Goal: Information Seeking & Learning: Find specific fact

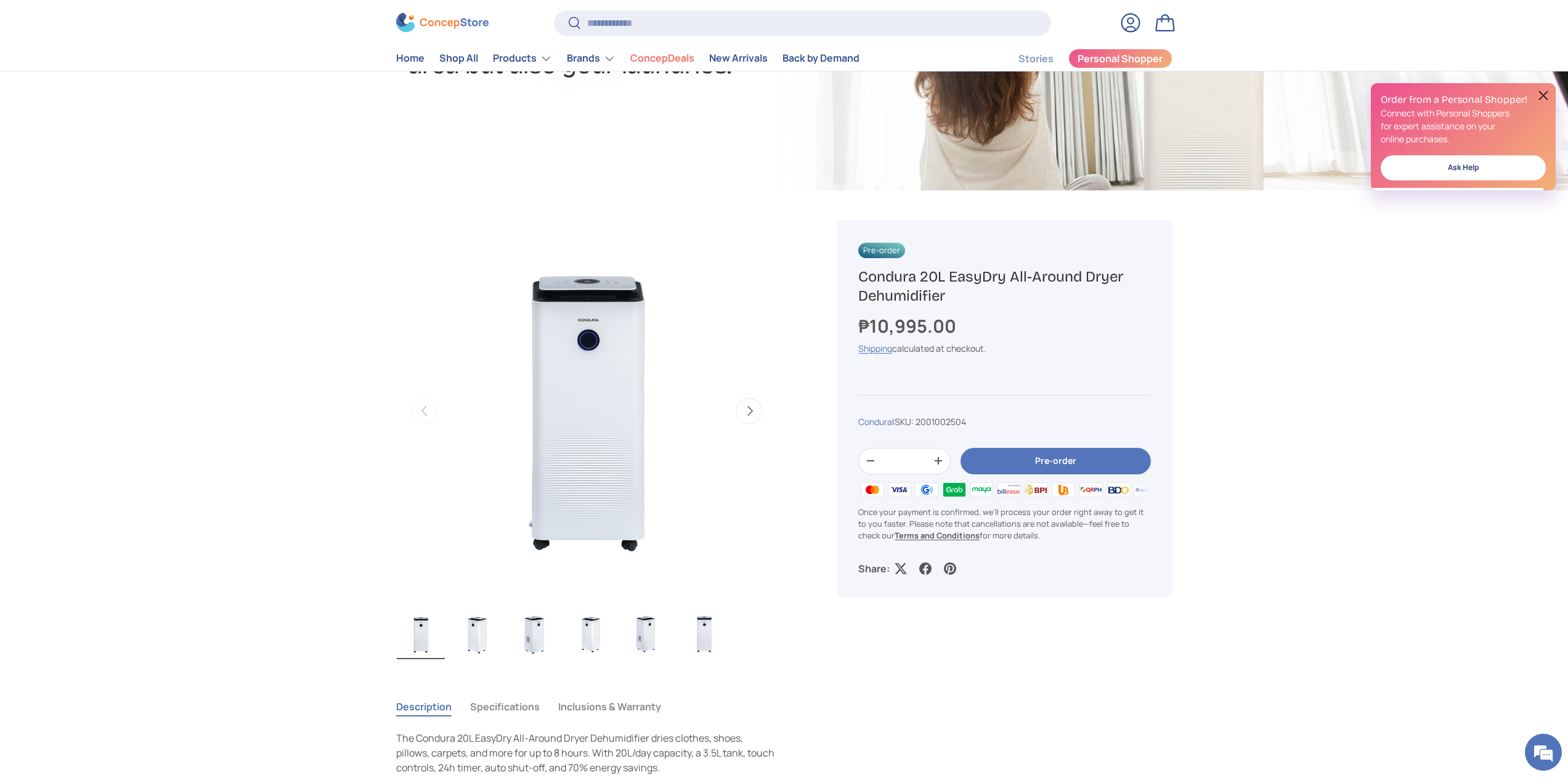
click at [618, 454] on img "Gallery Viewer" at bounding box center [587, 411] width 382 height 382
click at [751, 407] on button "Next" at bounding box center [749, 411] width 26 height 26
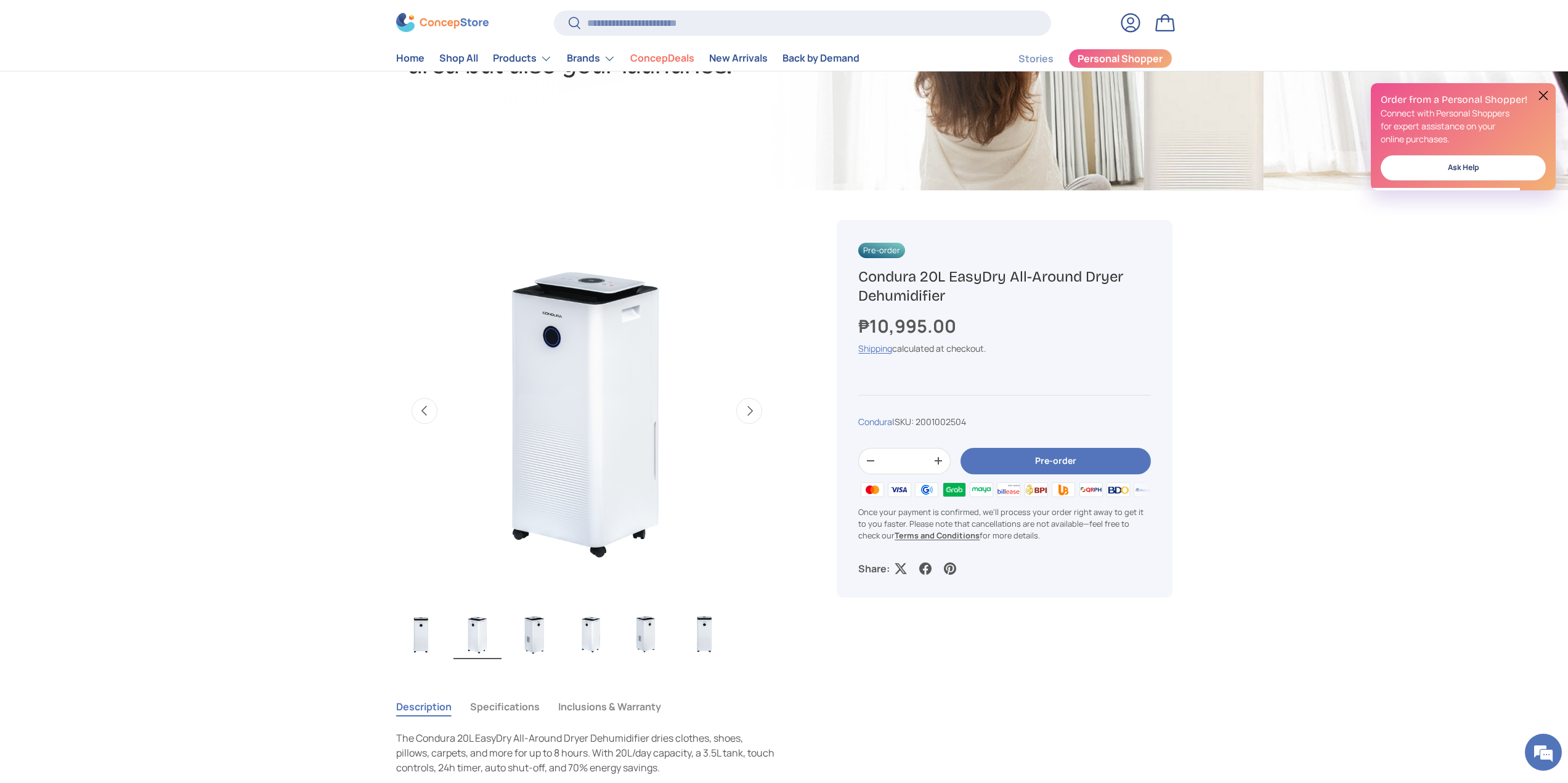
click at [751, 407] on button "Next" at bounding box center [749, 411] width 26 height 26
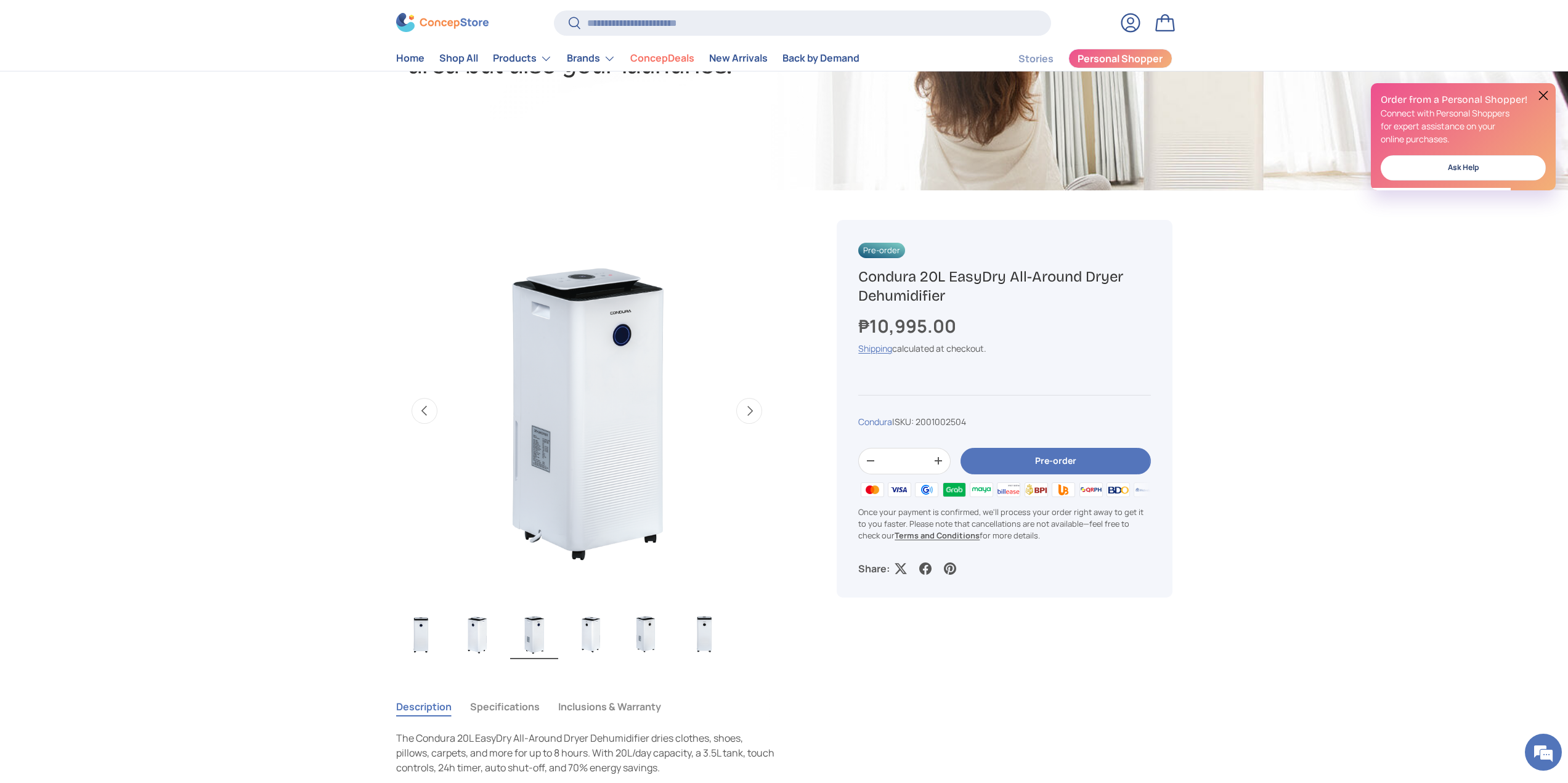
click at [751, 407] on button "Next" at bounding box center [749, 411] width 26 height 26
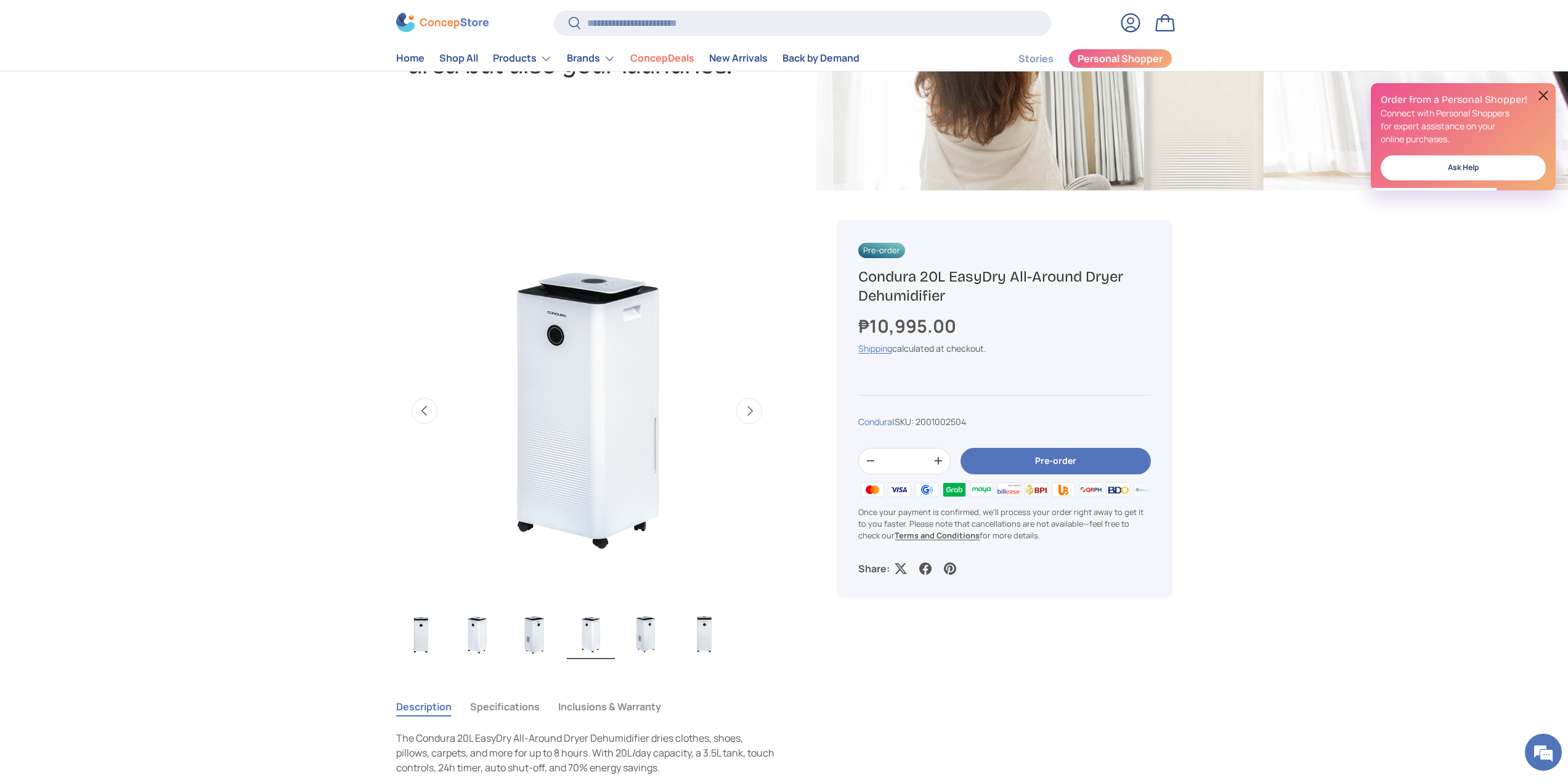
click at [751, 407] on button "Next" at bounding box center [749, 411] width 26 height 26
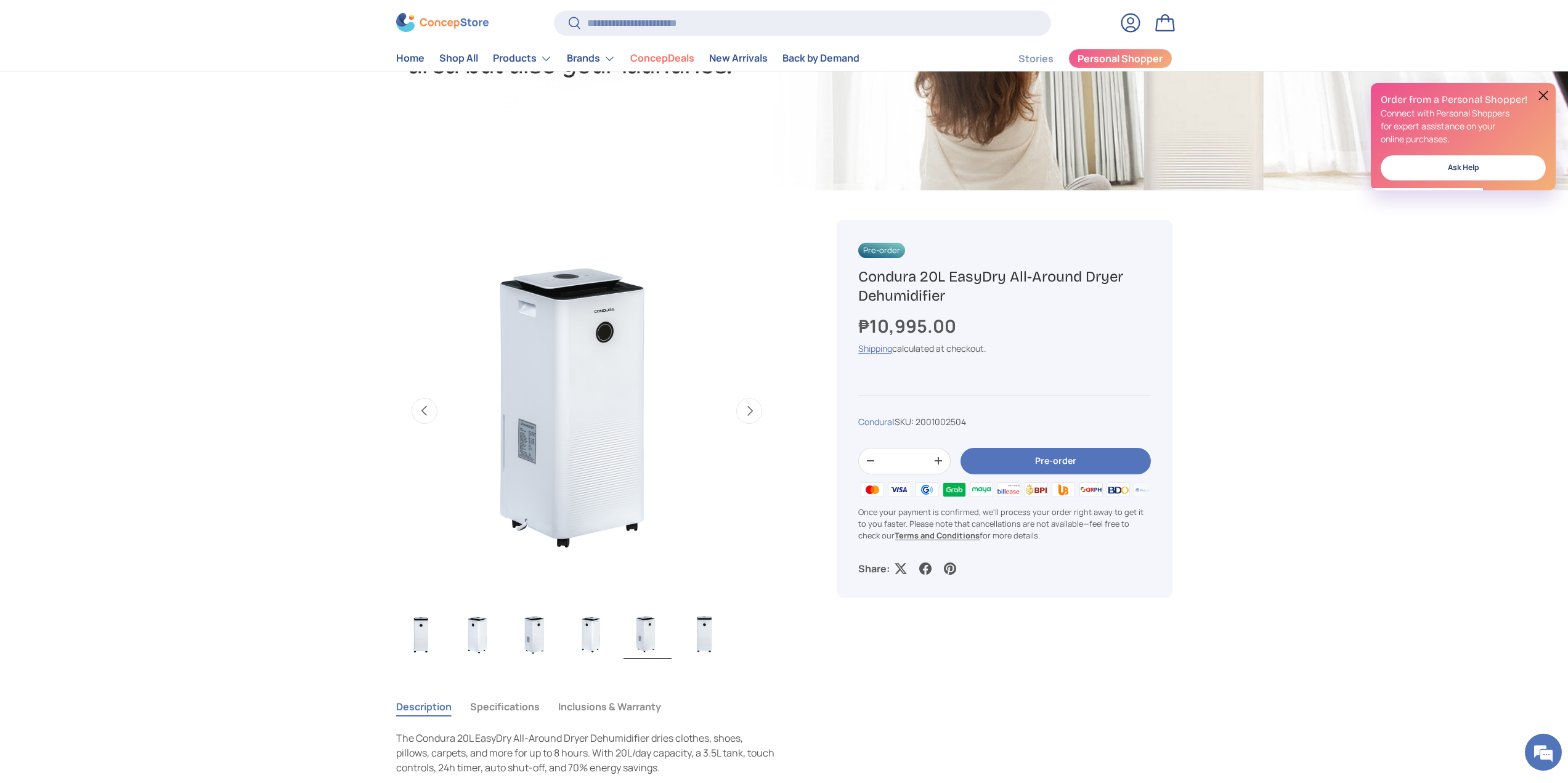
click at [751, 407] on button "Next" at bounding box center [749, 411] width 26 height 26
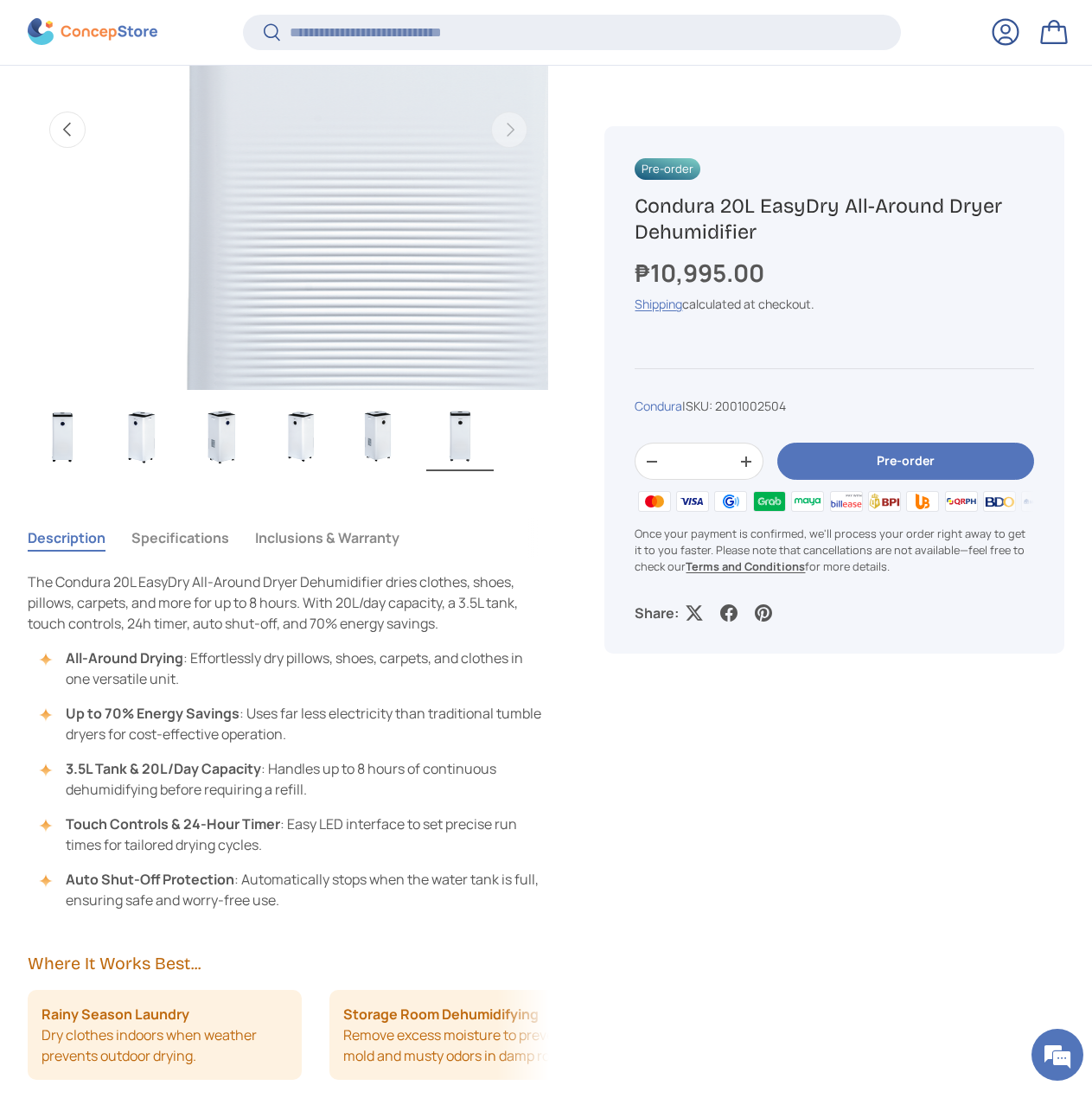
scroll to position [0, 2651]
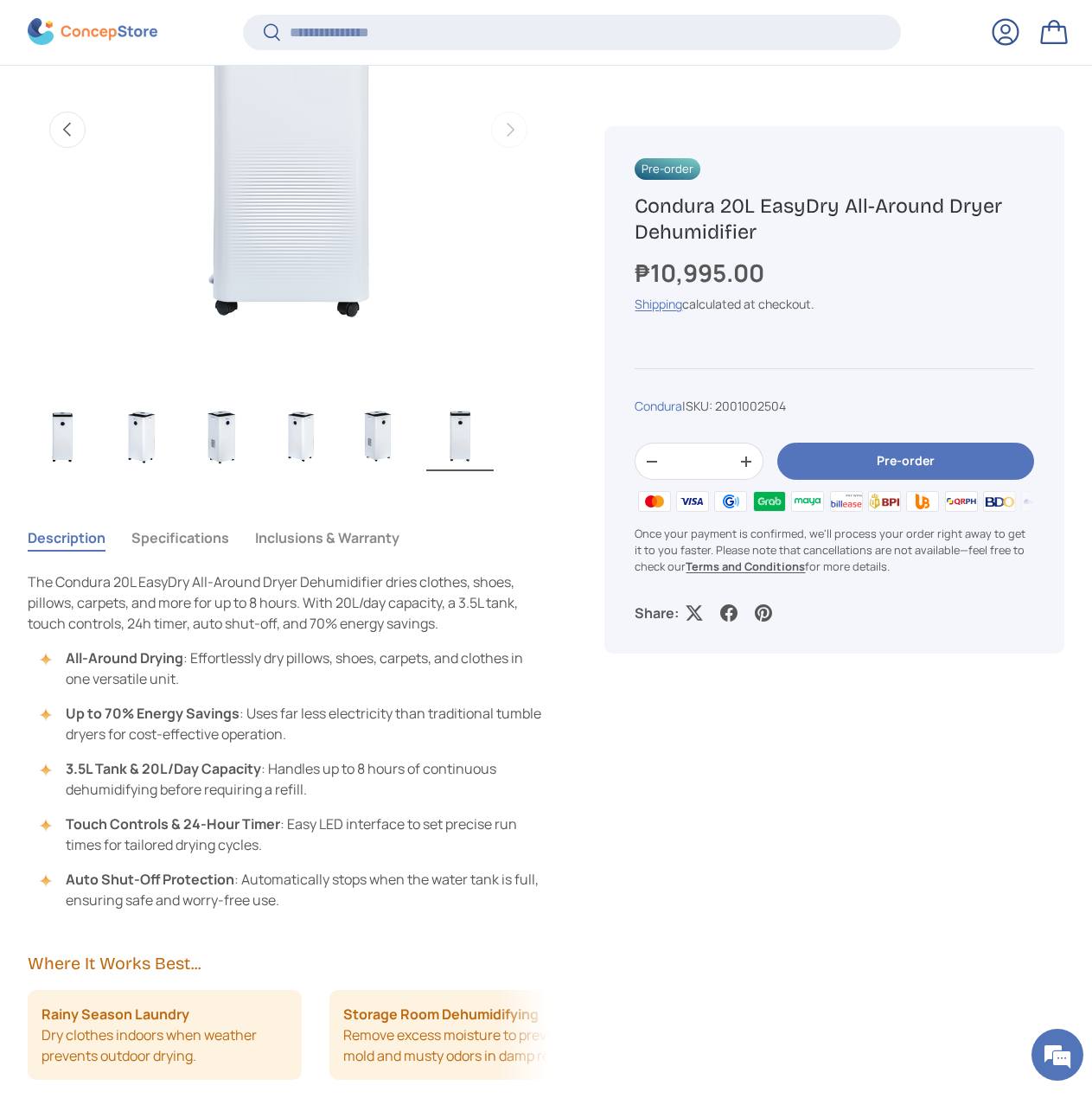
click at [185, 536] on button "Specifications" at bounding box center [180, 538] width 97 height 40
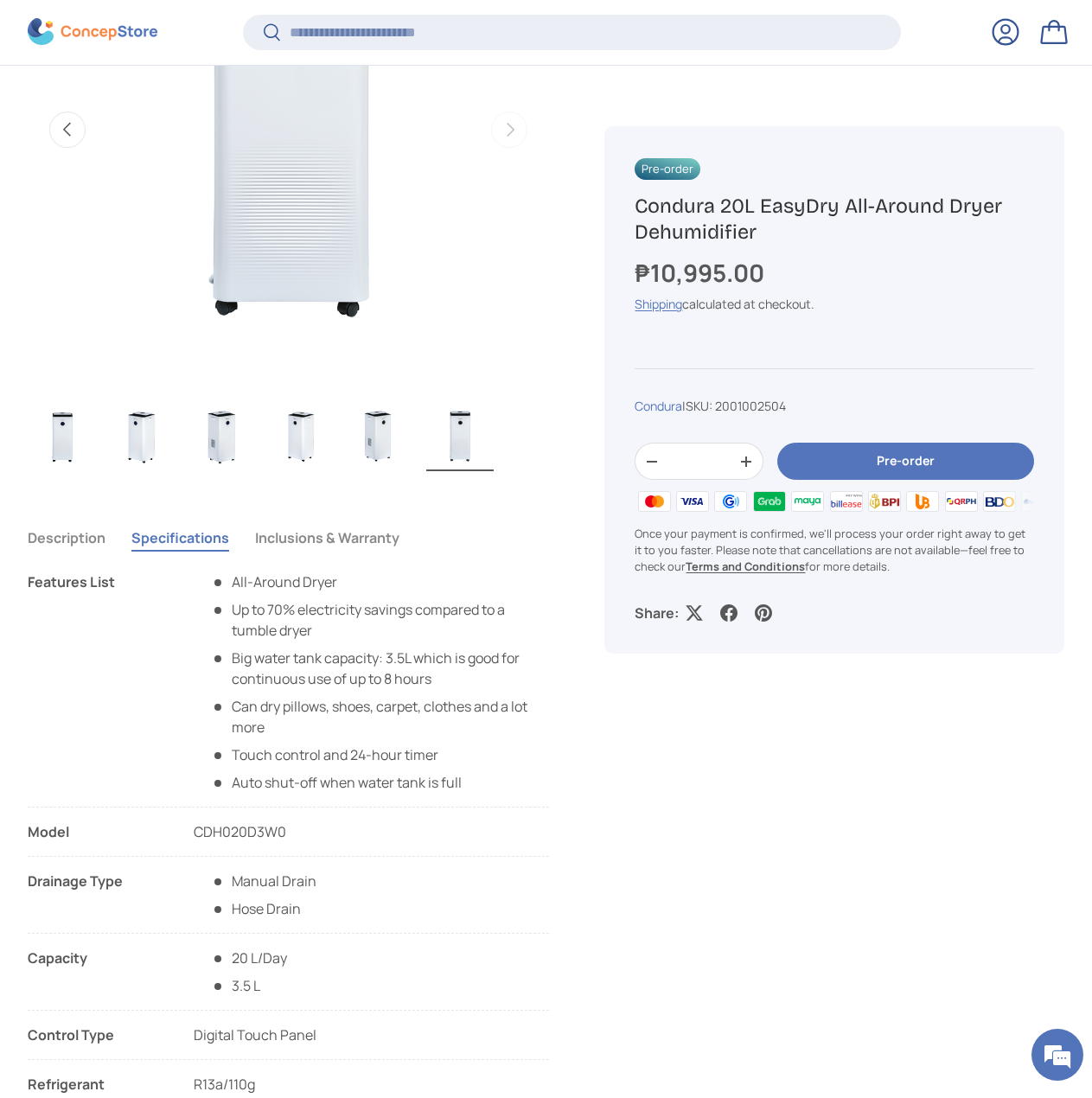
click at [48, 556] on button "Description" at bounding box center [66, 538] width 77 height 40
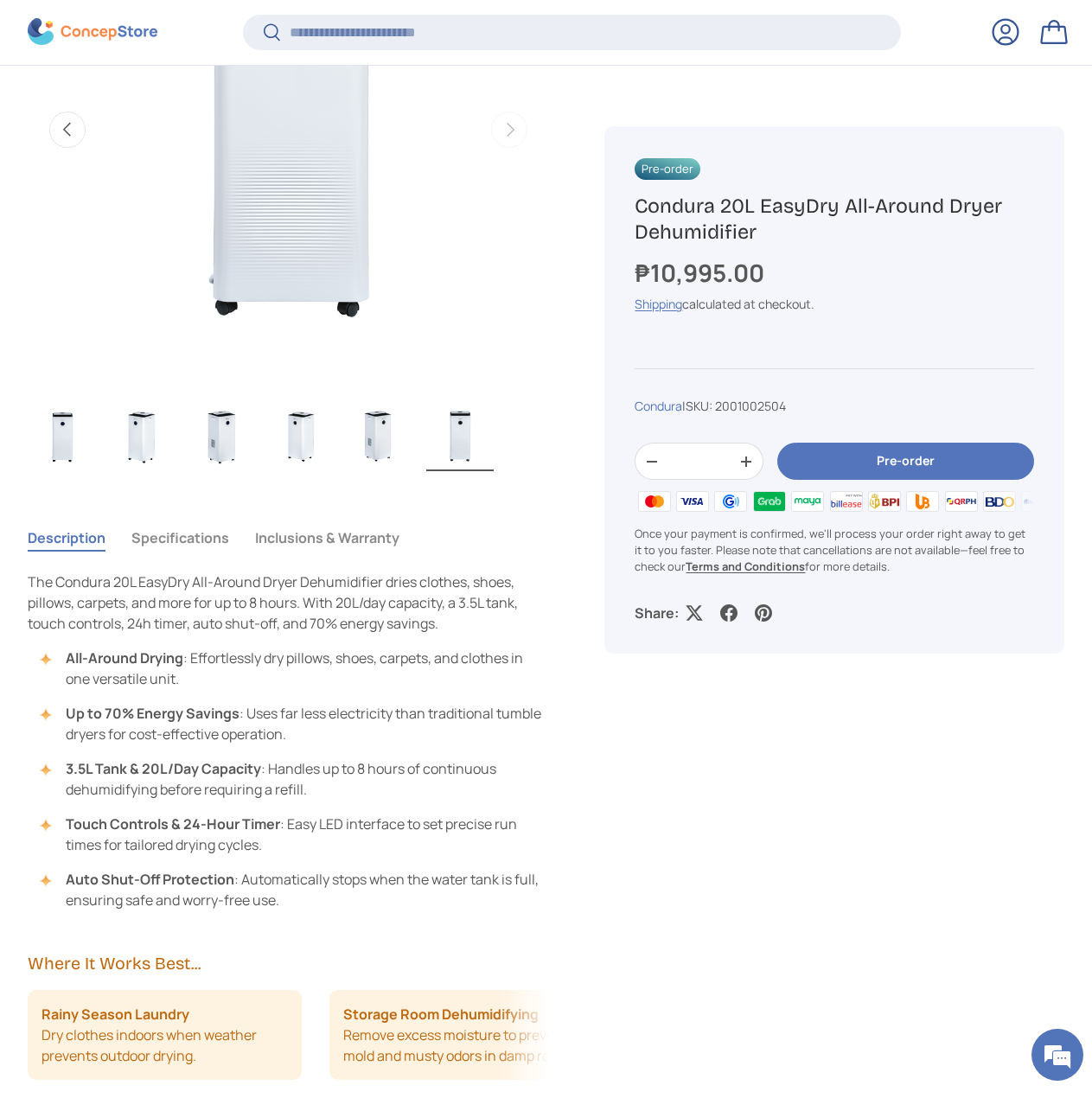
click at [48, 550] on button "Description" at bounding box center [66, 538] width 77 height 40
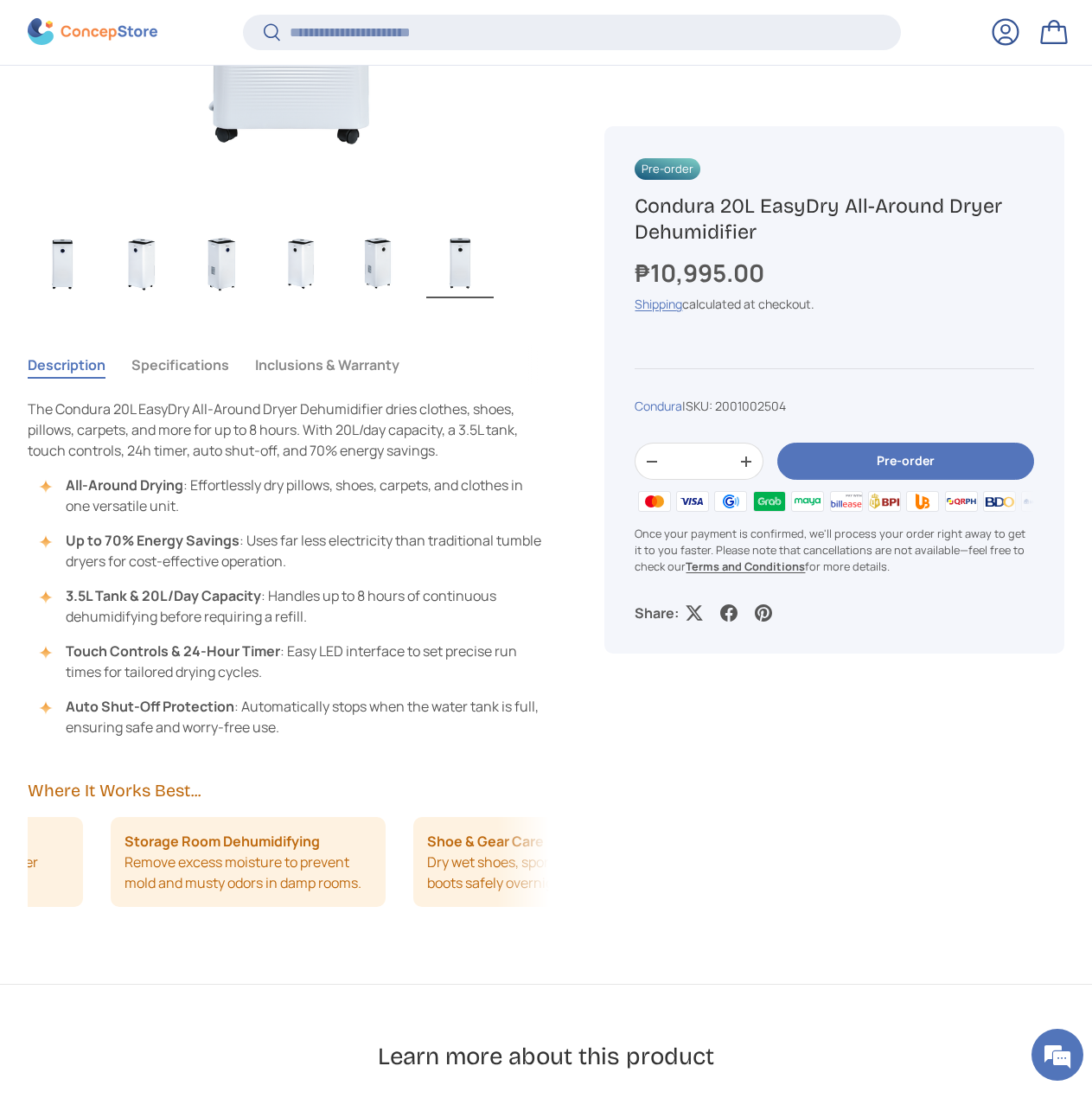
scroll to position [0, 302]
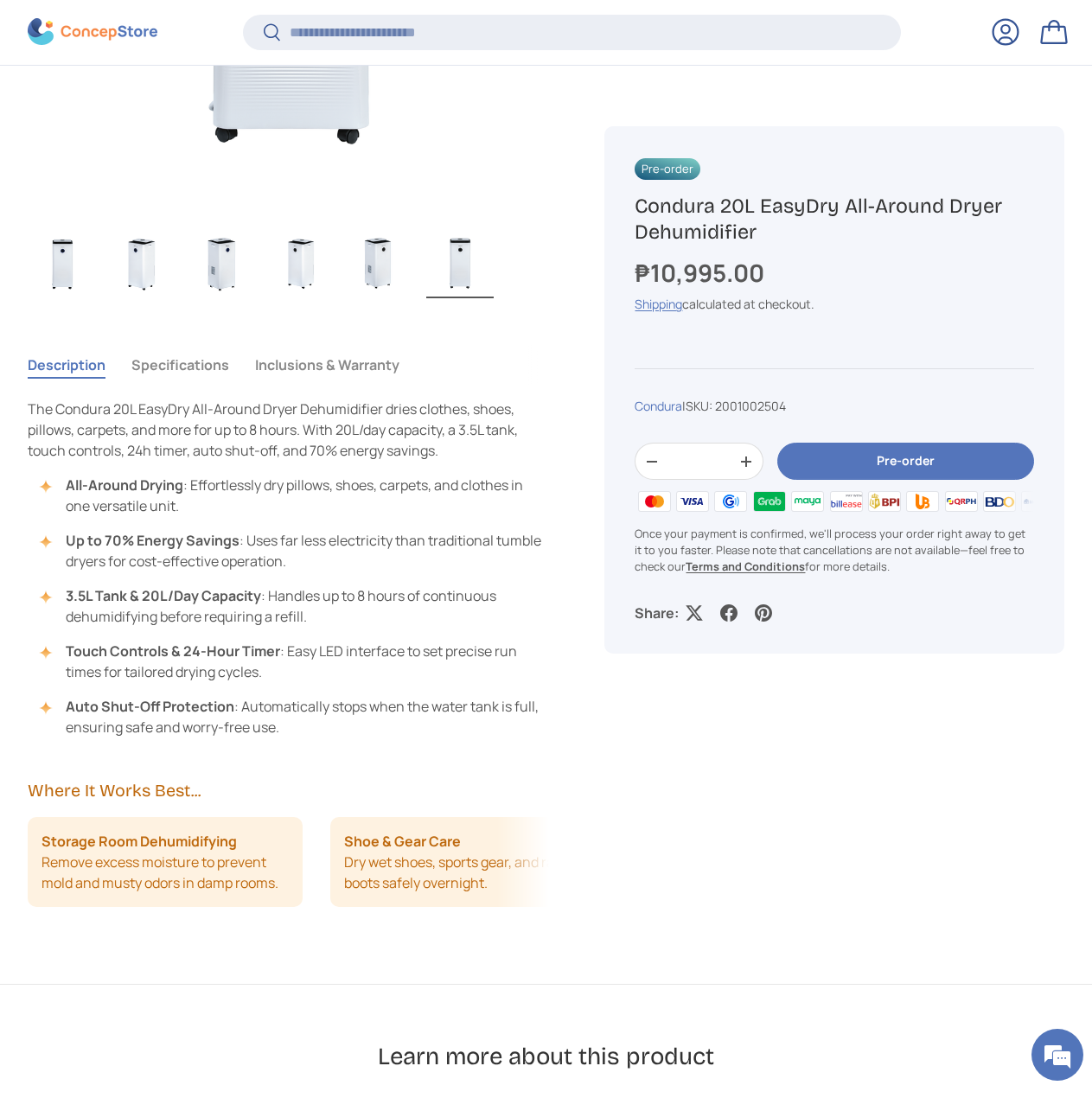
drag, startPoint x: 425, startPoint y: 870, endPoint x: 257, endPoint y: 864, distance: 168.1
click at [257, 864] on li "Storage Room Dehumidifying Remove excess moisture to prevent mold and musty odo…" at bounding box center [165, 862] width 274 height 90
drag, startPoint x: 427, startPoint y: 886, endPoint x: 281, endPoint y: 869, distance: 147.0
click at [281, 869] on li "Shoe & Gear Care Dry wet shoes, sports gear, and rain boots safely overnight." at bounding box center [165, 862] width 274 height 90
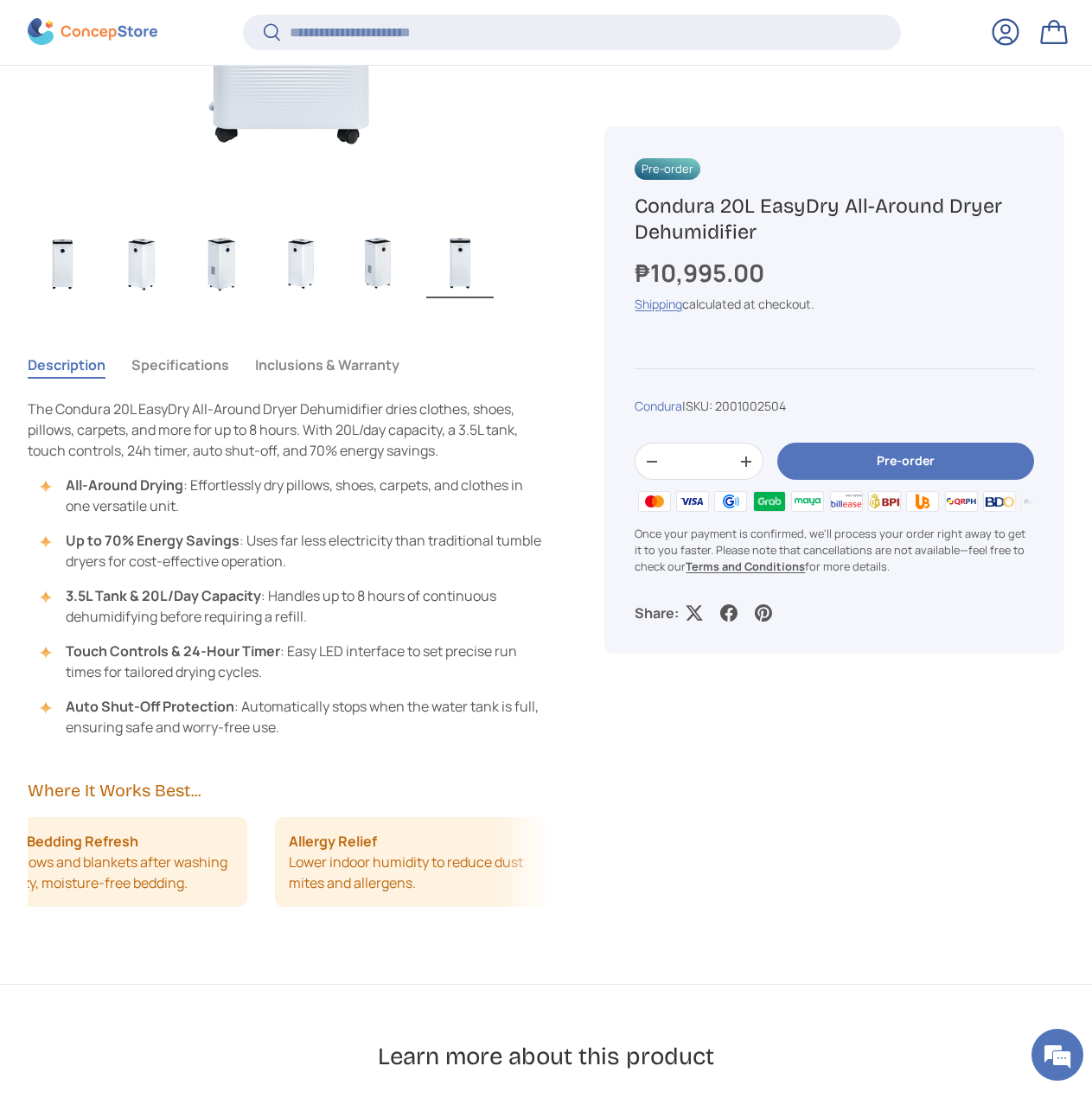
drag, startPoint x: 434, startPoint y: 886, endPoint x: 267, endPoint y: 887, distance: 167.0
click at [267, 887] on div "Rainy Season Laundry Dry clothes indoors when weather prevents outdoor drying. …" at bounding box center [289, 862] width 522 height 90
drag, startPoint x: 233, startPoint y: 887, endPoint x: 277, endPoint y: 890, distance: 44.1
click at [277, 890] on li "Quick Bedding Refresh Dry pillows and blankets after washing for cozy, moisture…" at bounding box center [165, 862] width 274 height 90
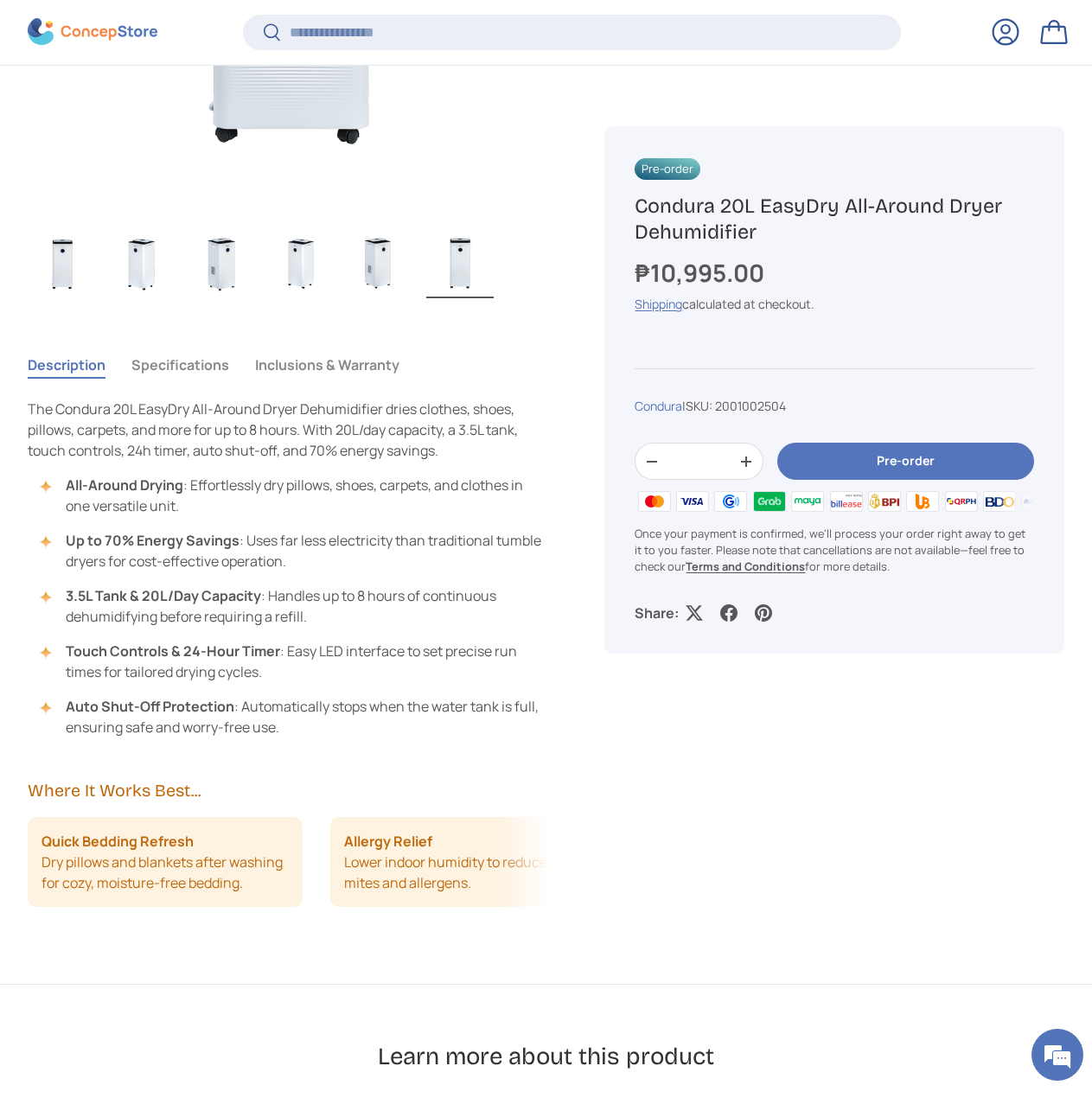
scroll to position [0, 961]
drag, startPoint x: 405, startPoint y: 889, endPoint x: 283, endPoint y: 872, distance: 123.2
click at [283, 872] on li "Allergy Relief Lower indoor humidity to reduce dust mites and allergens." at bounding box center [412, 862] width 274 height 90
drag, startPoint x: 380, startPoint y: 865, endPoint x: 300, endPoint y: 870, distance: 80.2
click at [303, 870] on li "Allergy Relief Lower indoor humidity to reduce dust mites and allergens." at bounding box center [412, 862] width 274 height 90
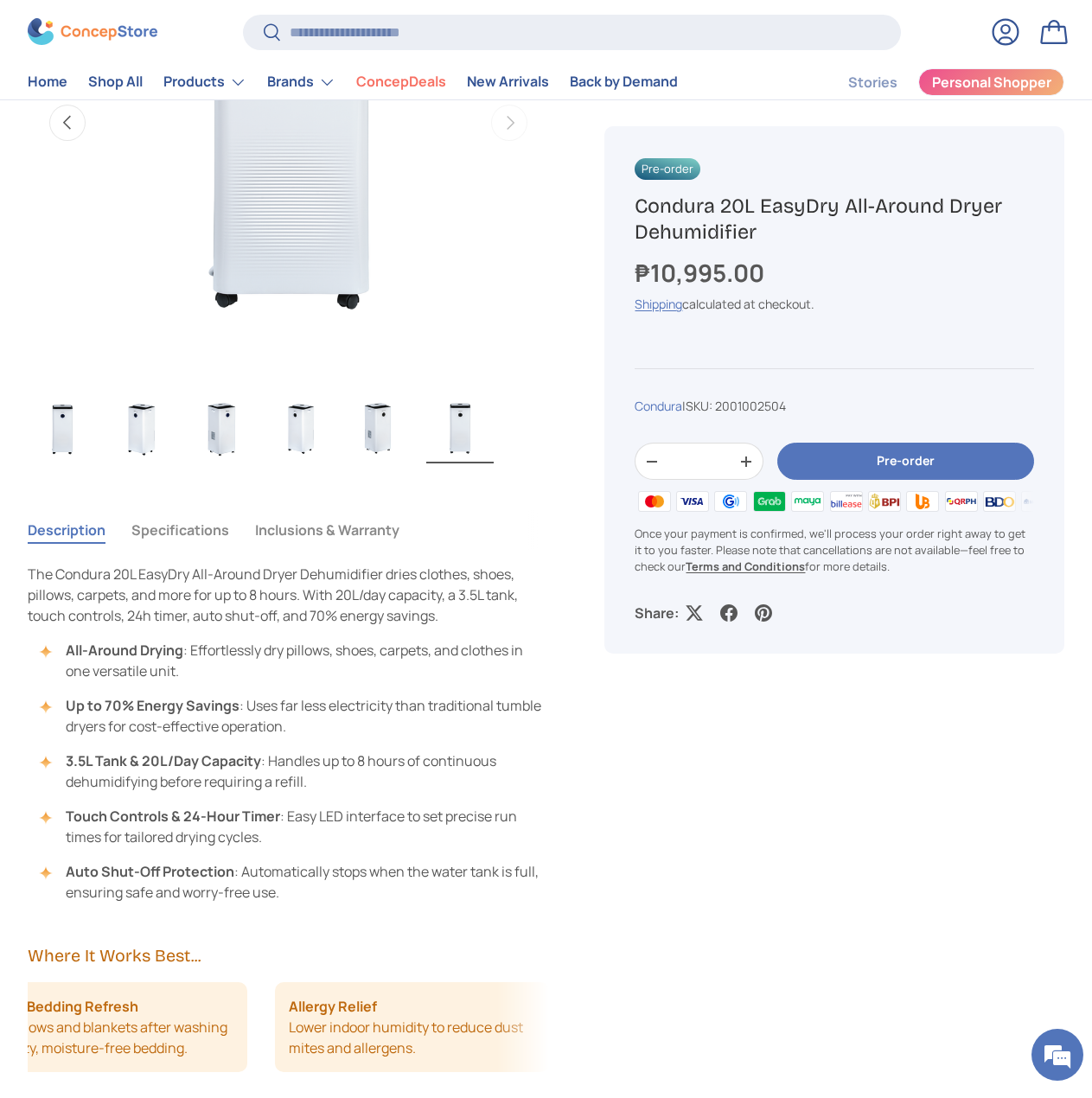
scroll to position [778, 0]
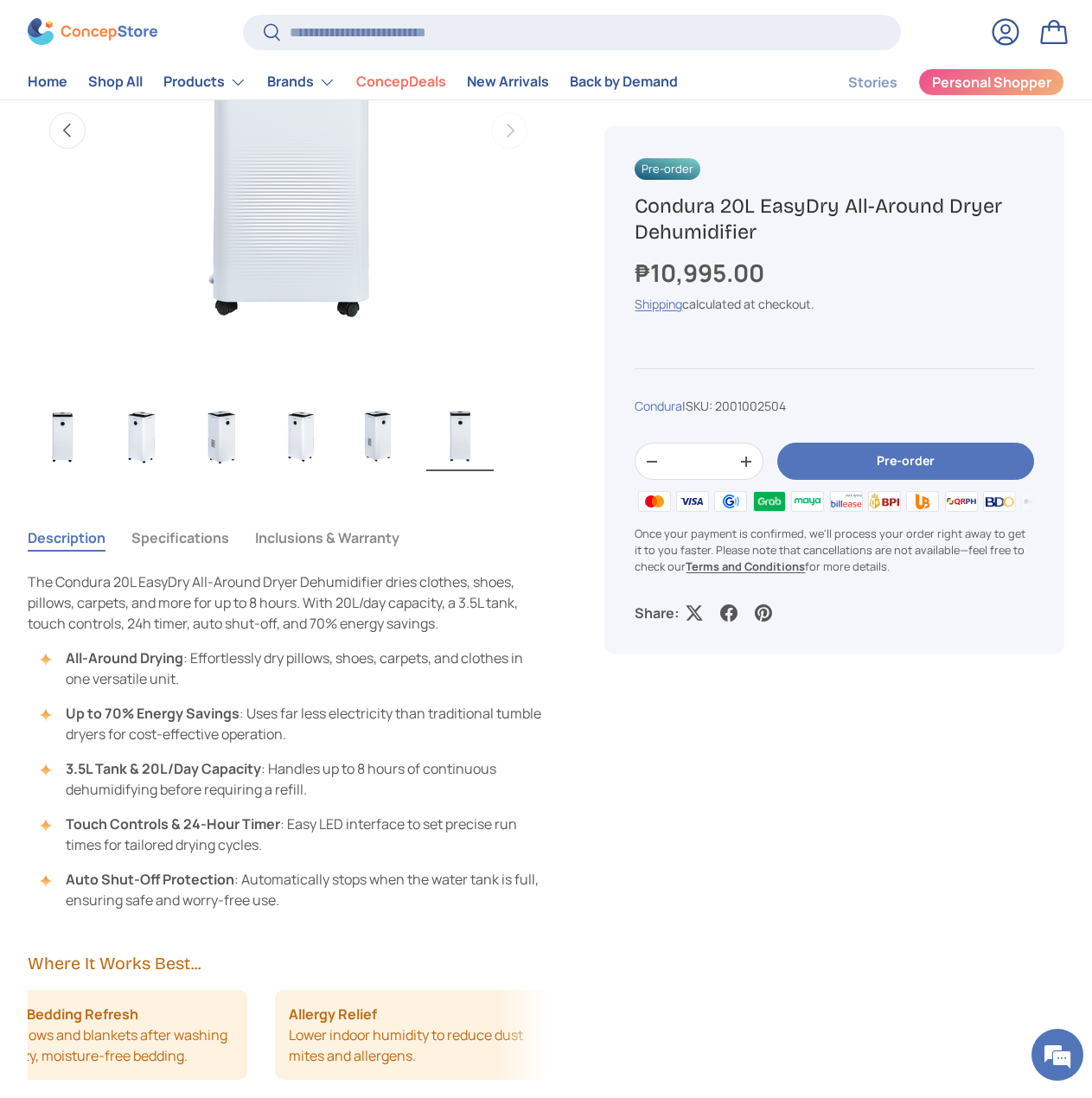
click at [196, 543] on button "Specifications" at bounding box center [180, 538] width 97 height 40
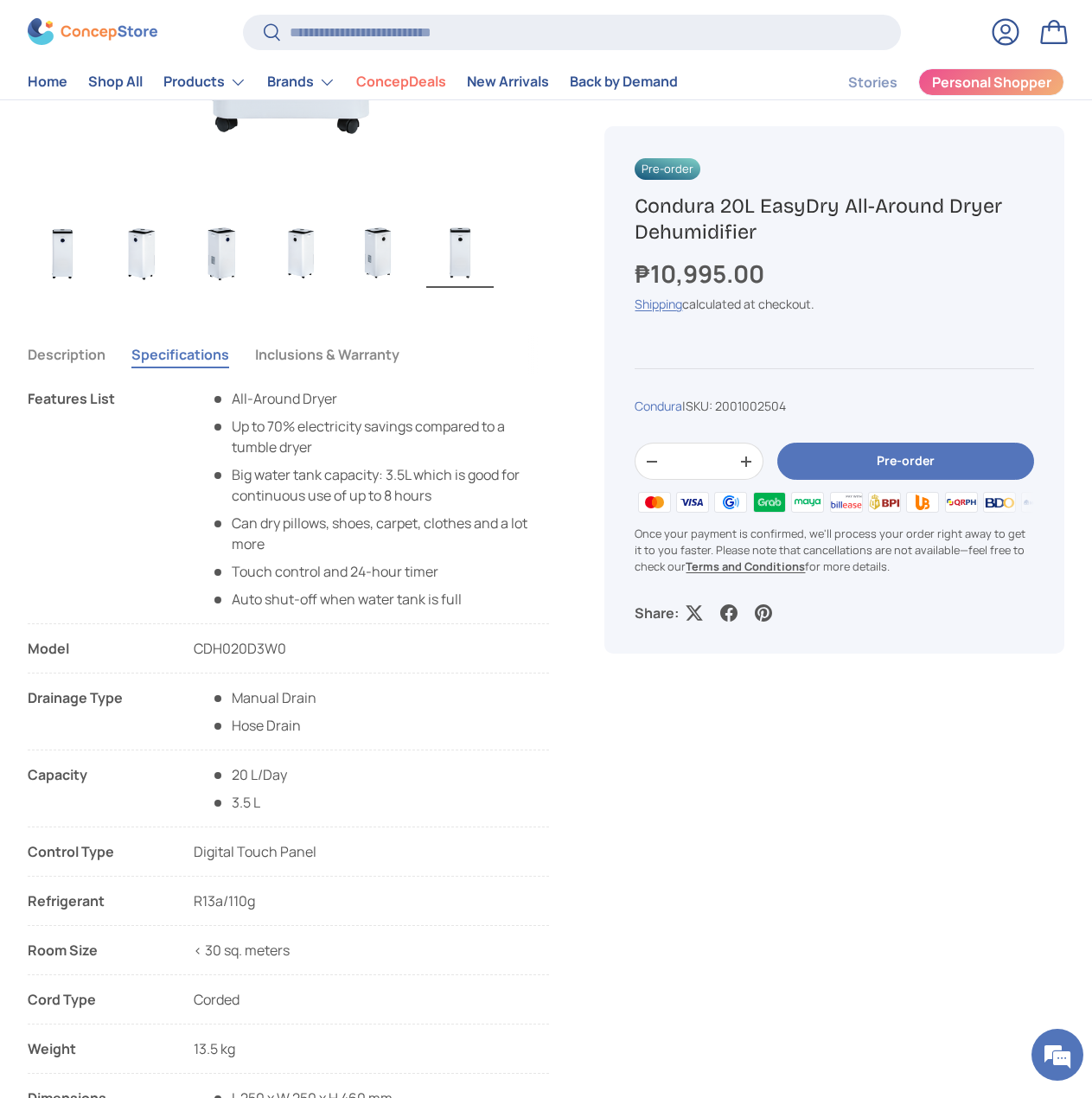
scroll to position [951, 0]
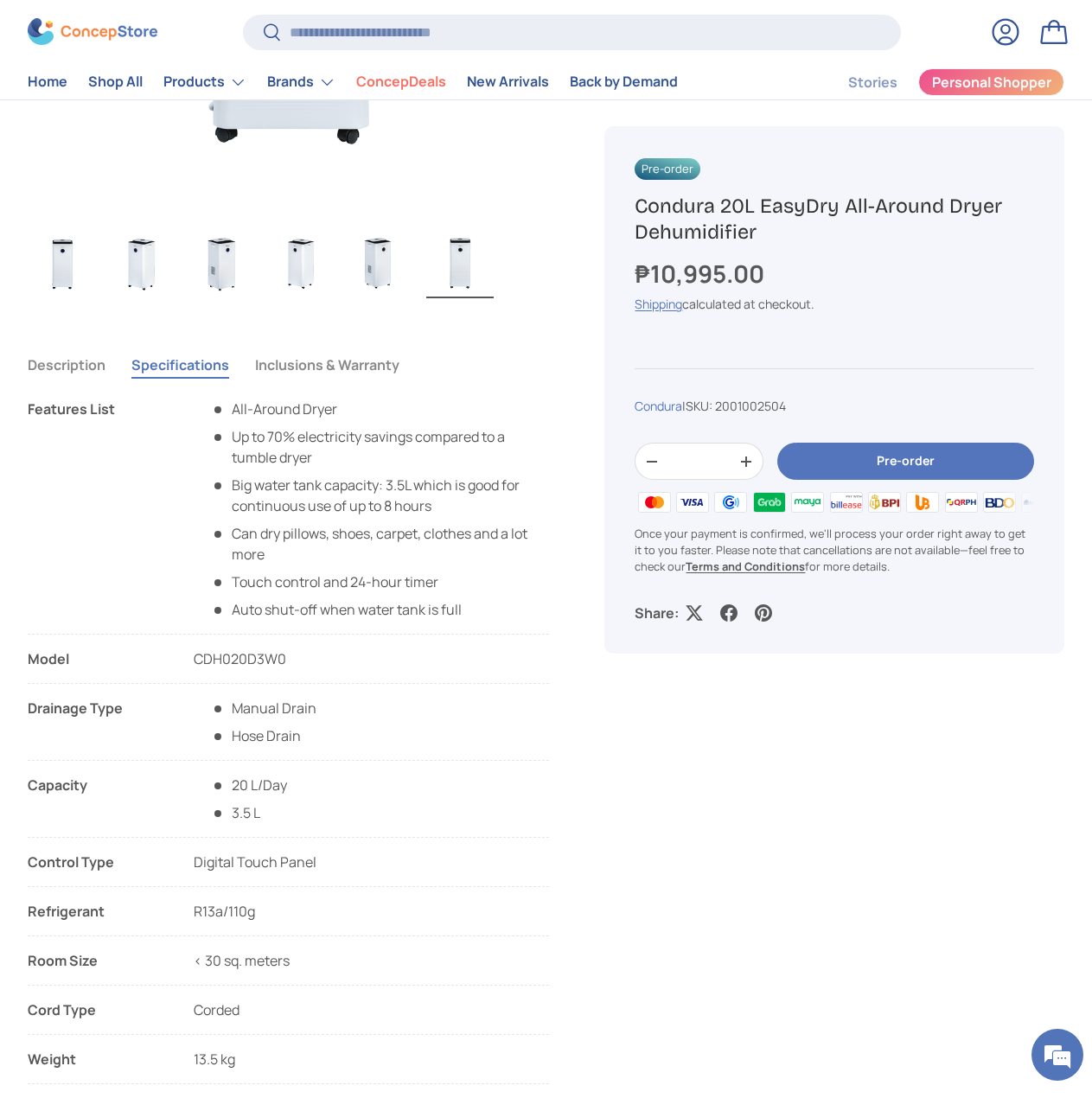
click at [368, 379] on button "Inclusions & Warranty" at bounding box center [327, 365] width 145 height 40
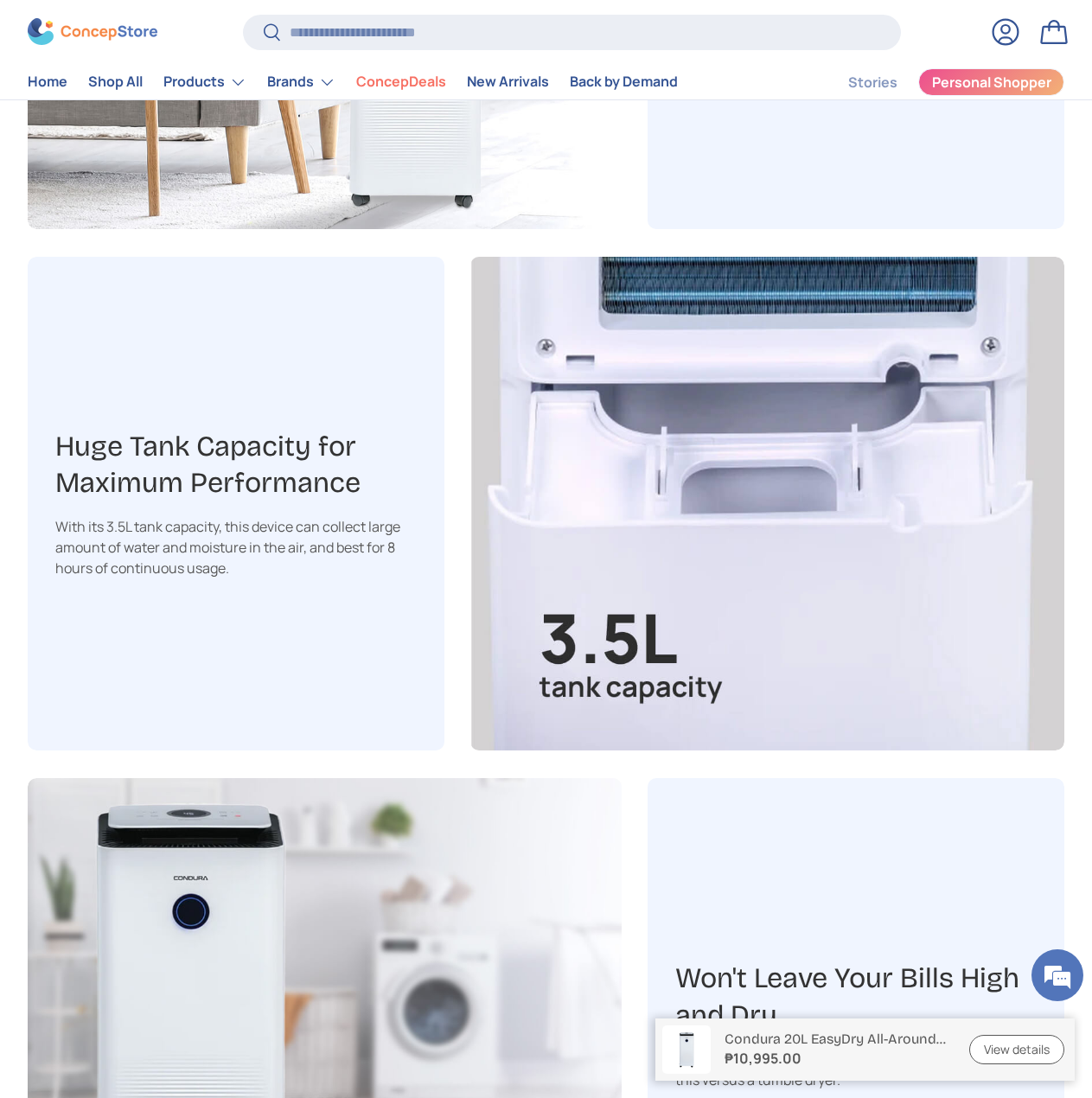
scroll to position [1989, 0]
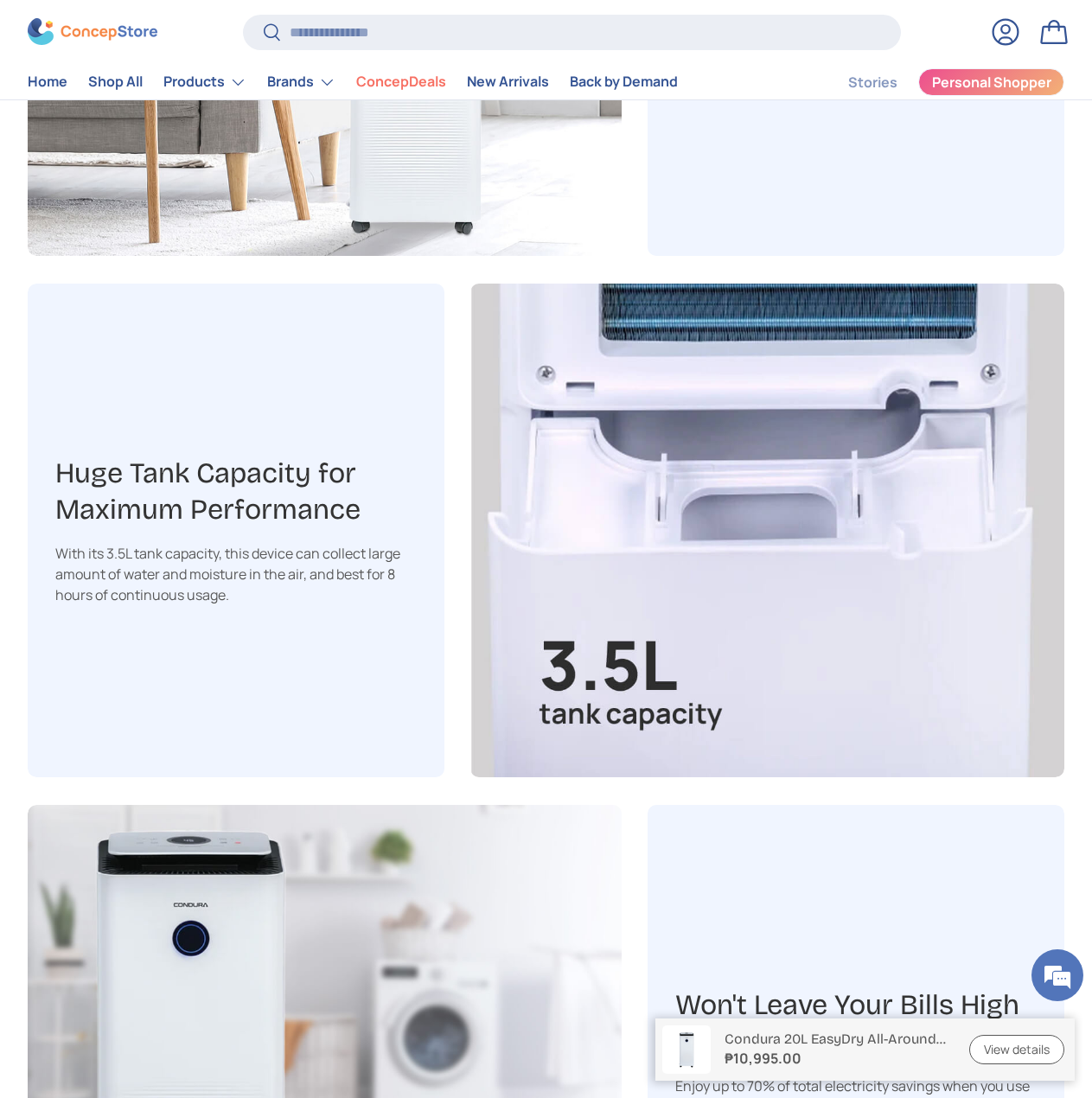
click at [1019, 744] on img at bounding box center [767, 531] width 594 height 494
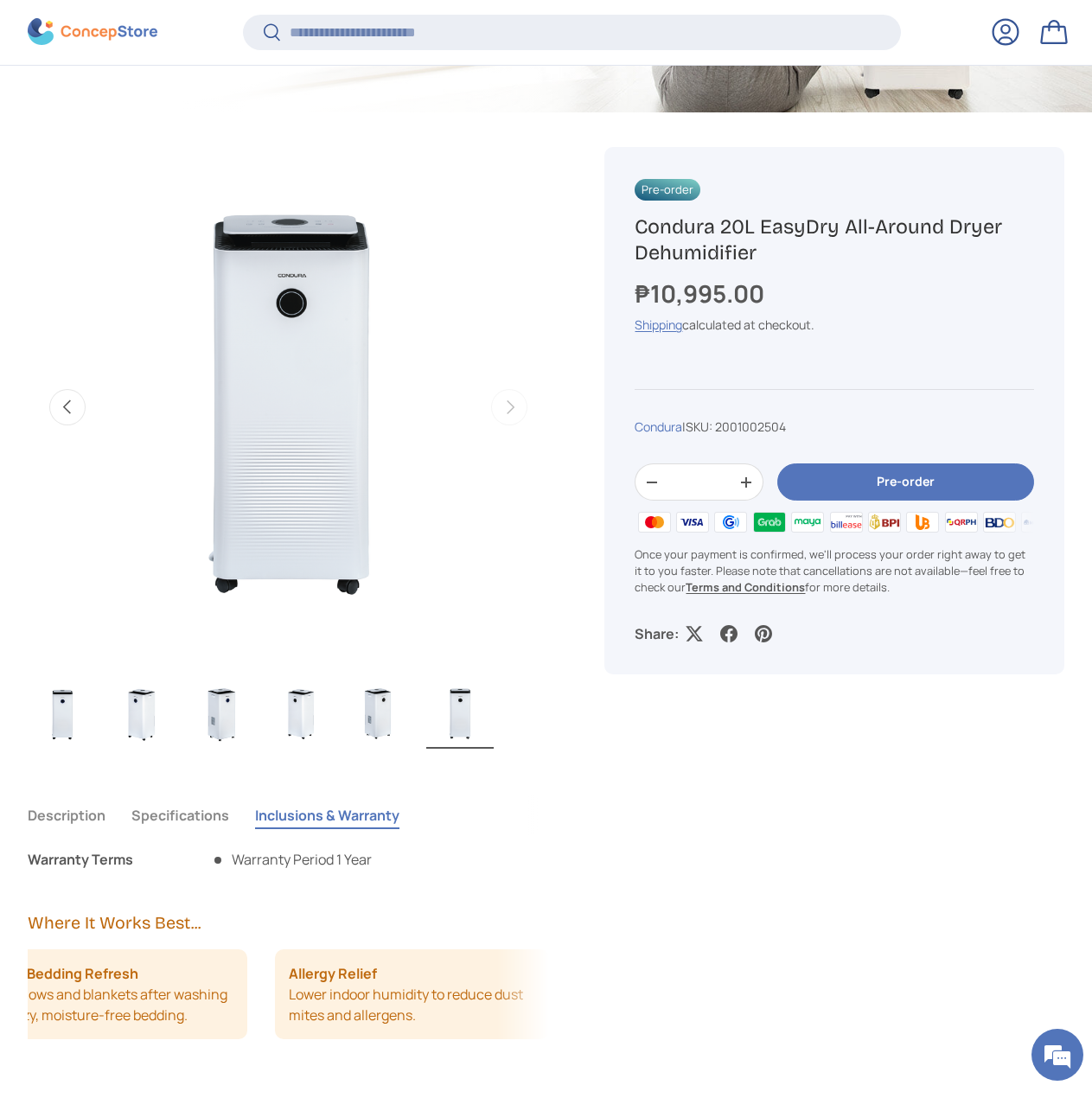
scroll to position [793, 0]
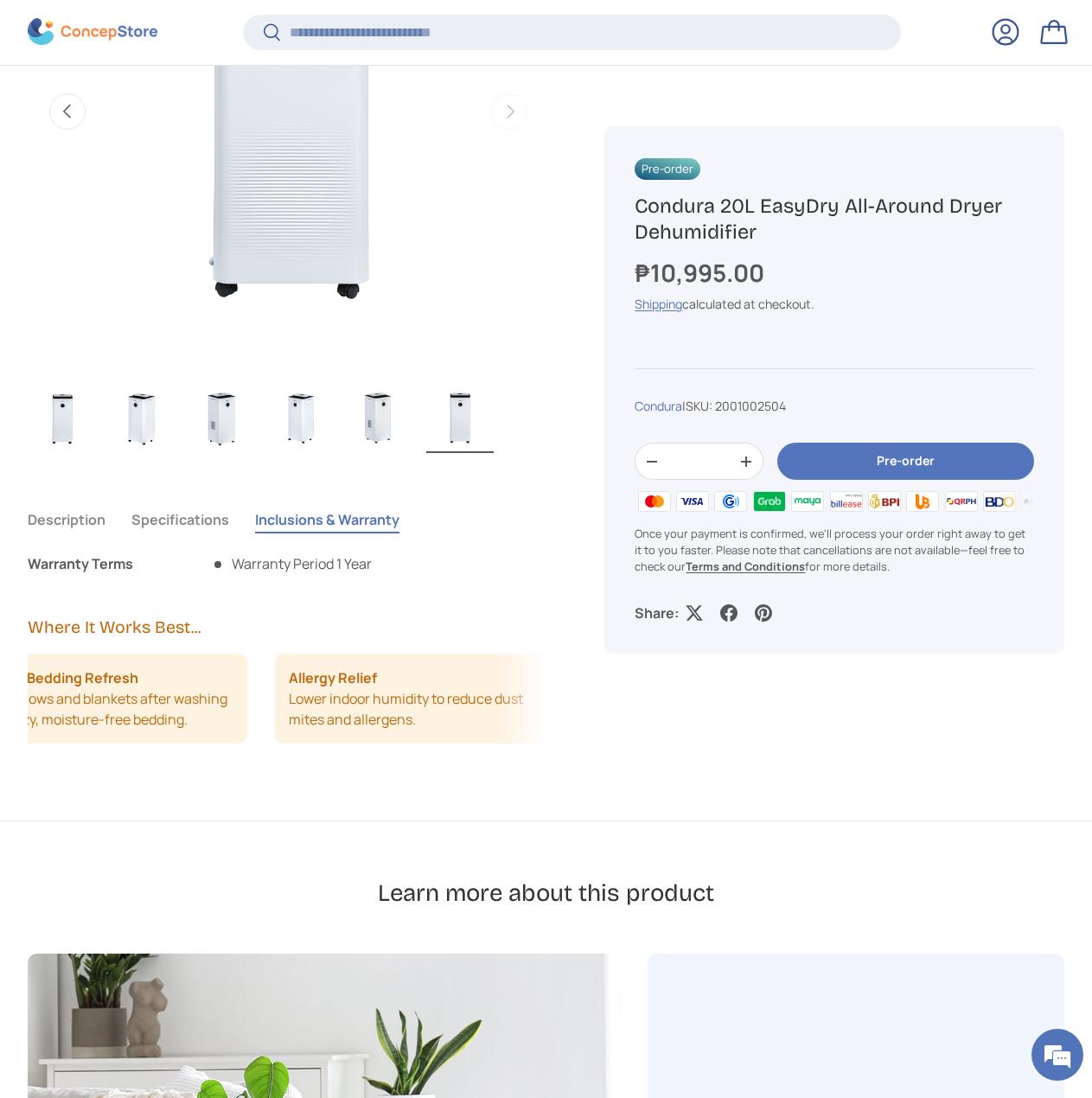
click at [75, 522] on button "Description" at bounding box center [66, 520] width 77 height 40
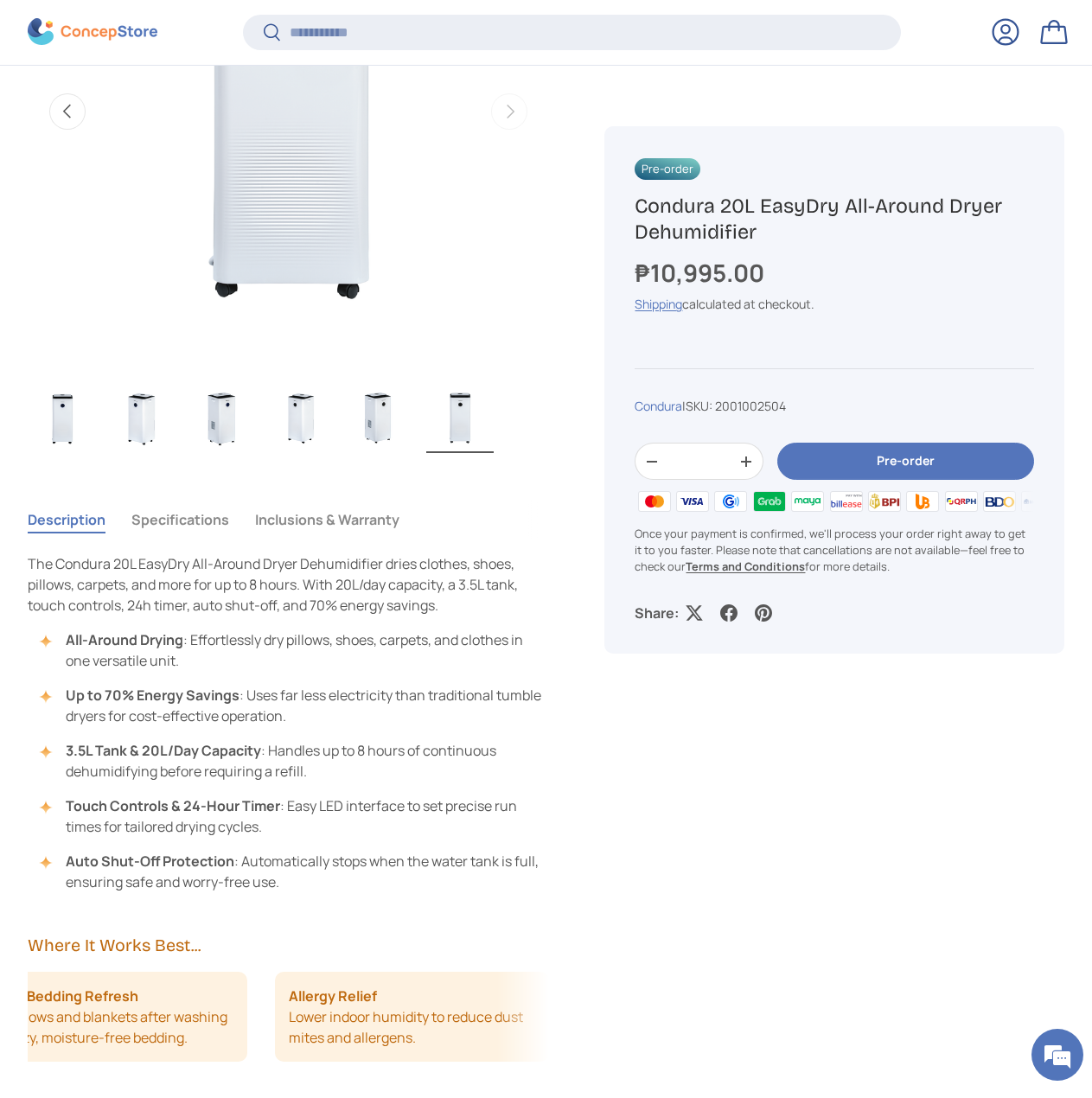
click at [225, 521] on button "Specifications" at bounding box center [180, 520] width 97 height 40
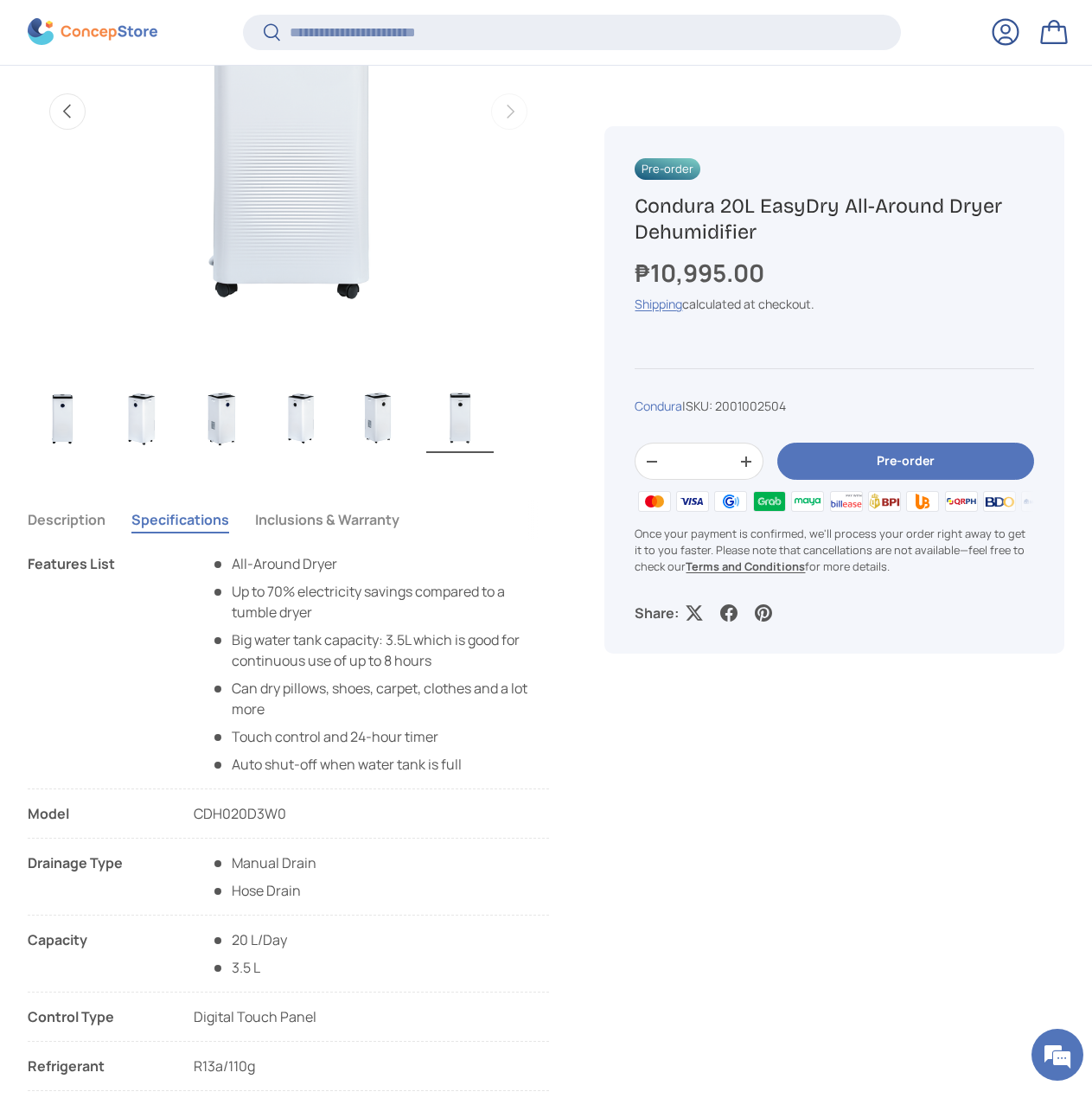
click at [232, 808] on span "CDH020D3W0" at bounding box center [239, 813] width 92 height 19
copy span "CDH020D3W0"
